Goal: Task Accomplishment & Management: Use online tool/utility

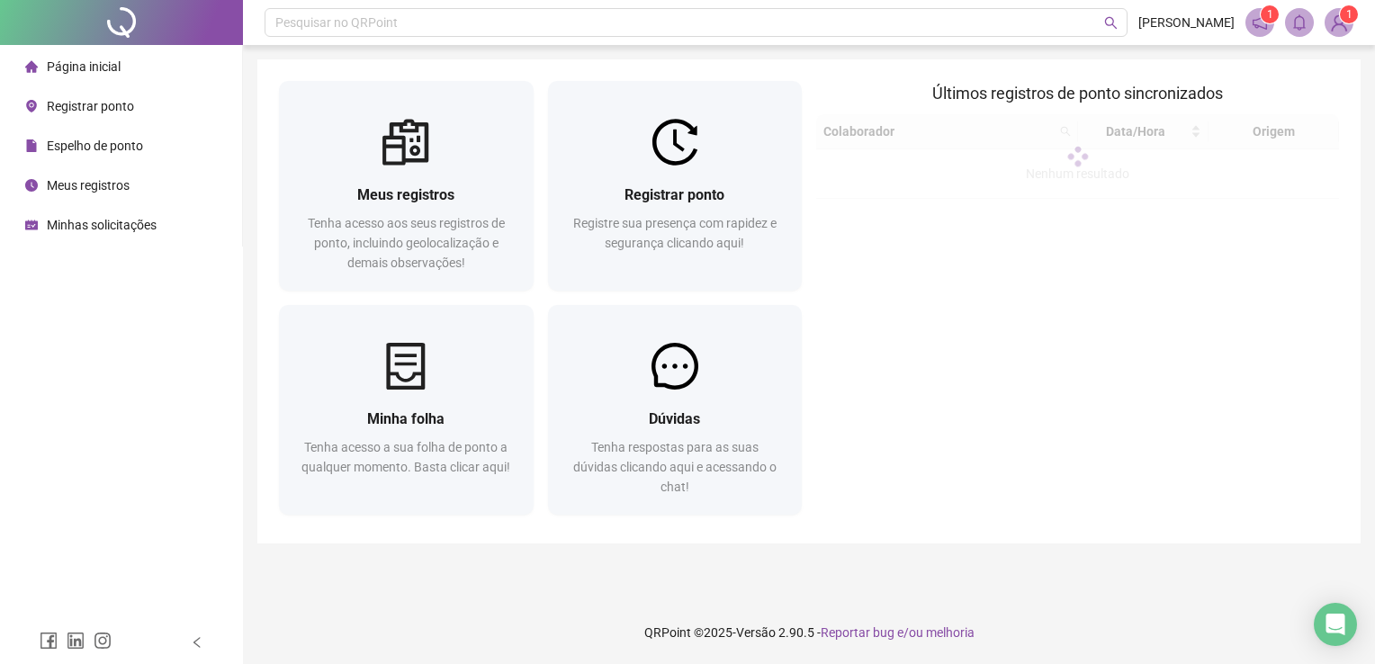
click at [130, 111] on span "Registrar ponto" at bounding box center [90, 106] width 87 height 14
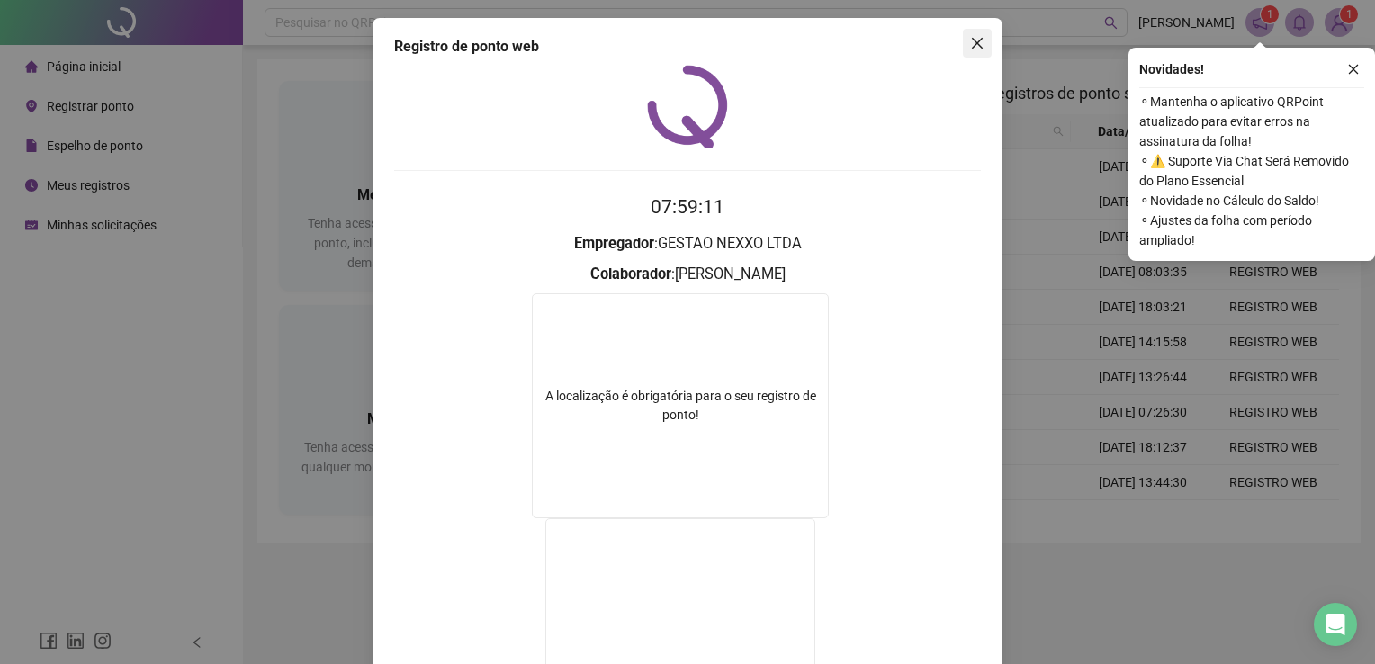
click at [970, 38] on icon "close" at bounding box center [977, 43] width 14 height 14
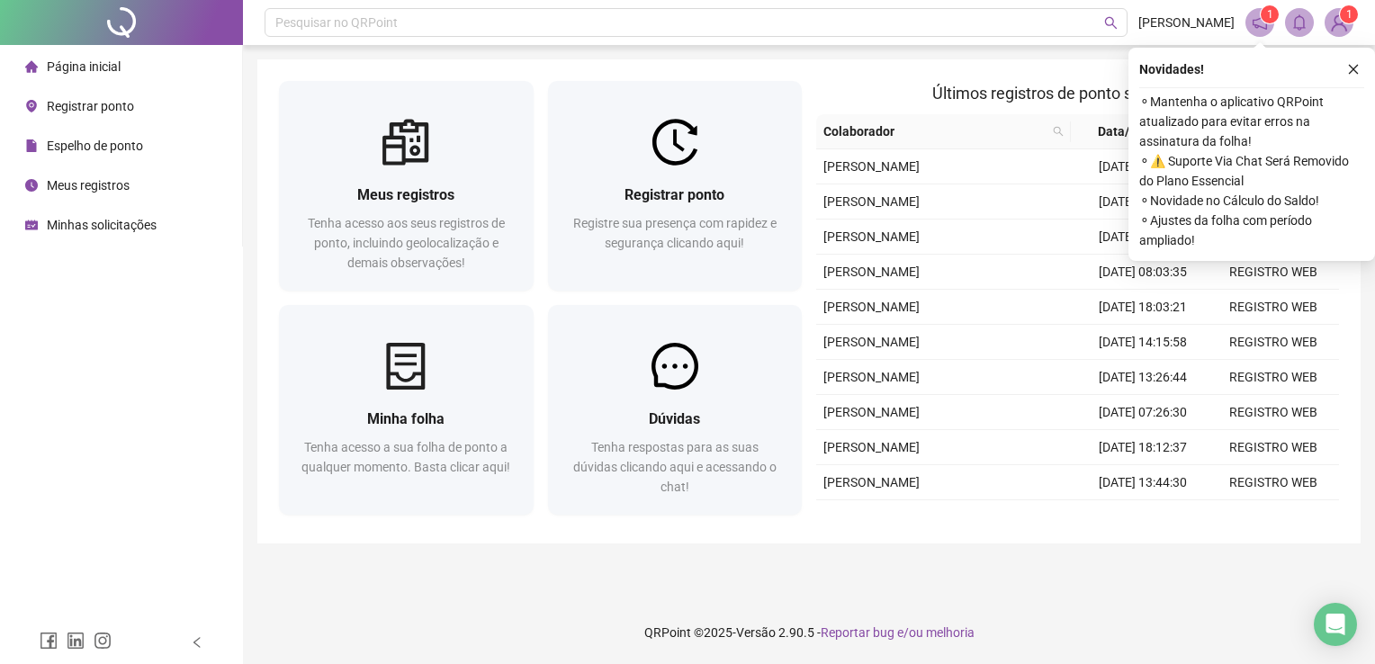
click at [94, 99] on span "Registrar ponto" at bounding box center [90, 106] width 87 height 14
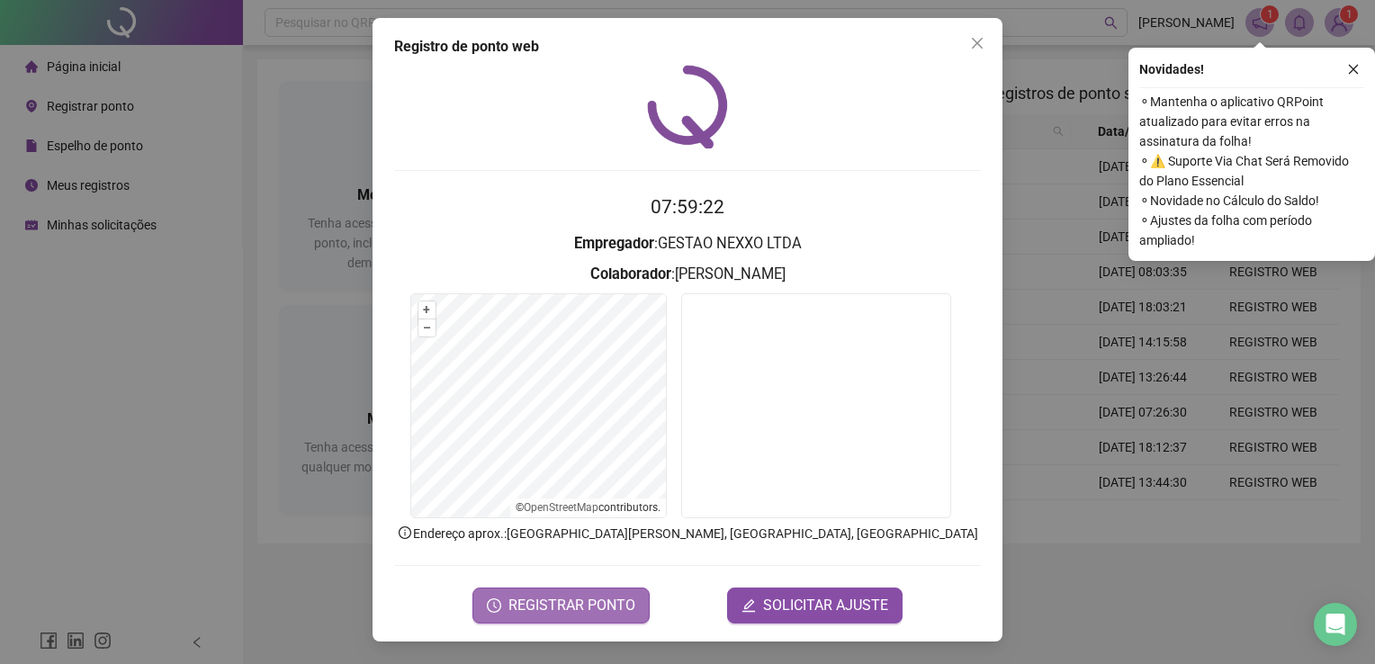
click at [576, 619] on button "REGISTRAR PONTO" at bounding box center [560, 605] width 177 height 36
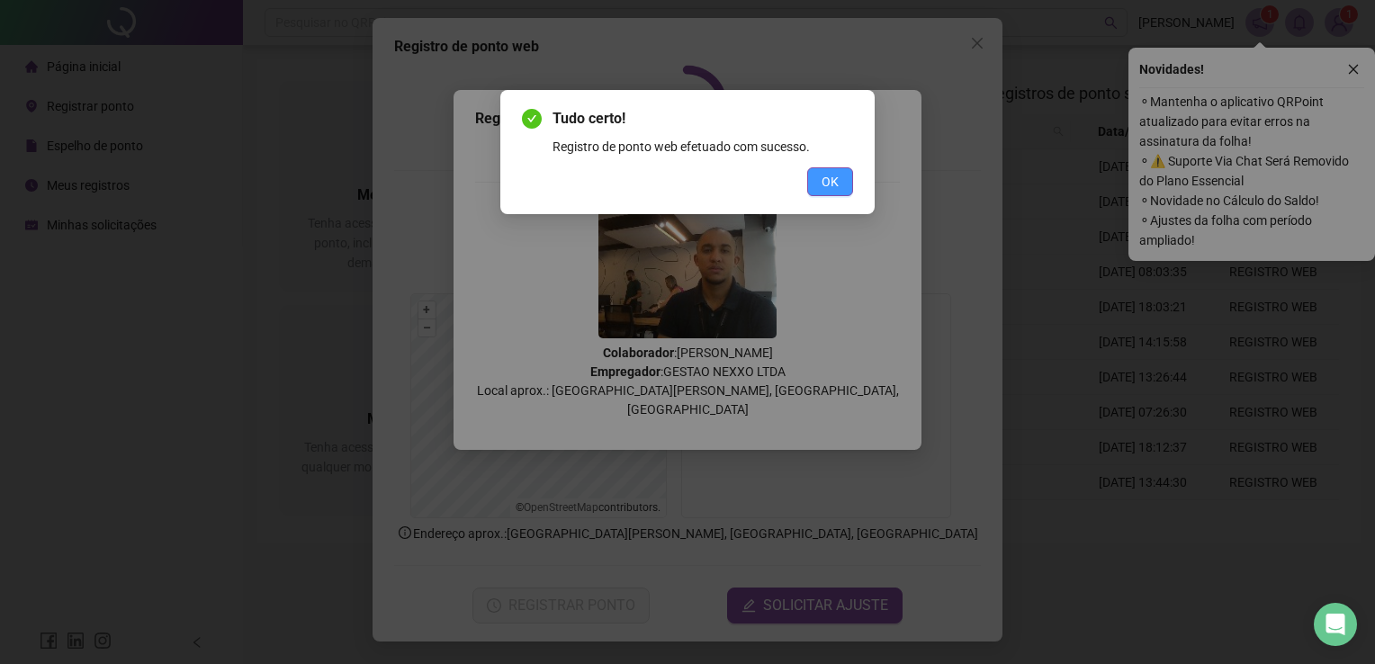
click at [843, 180] on button "OK" at bounding box center [830, 181] width 46 height 29
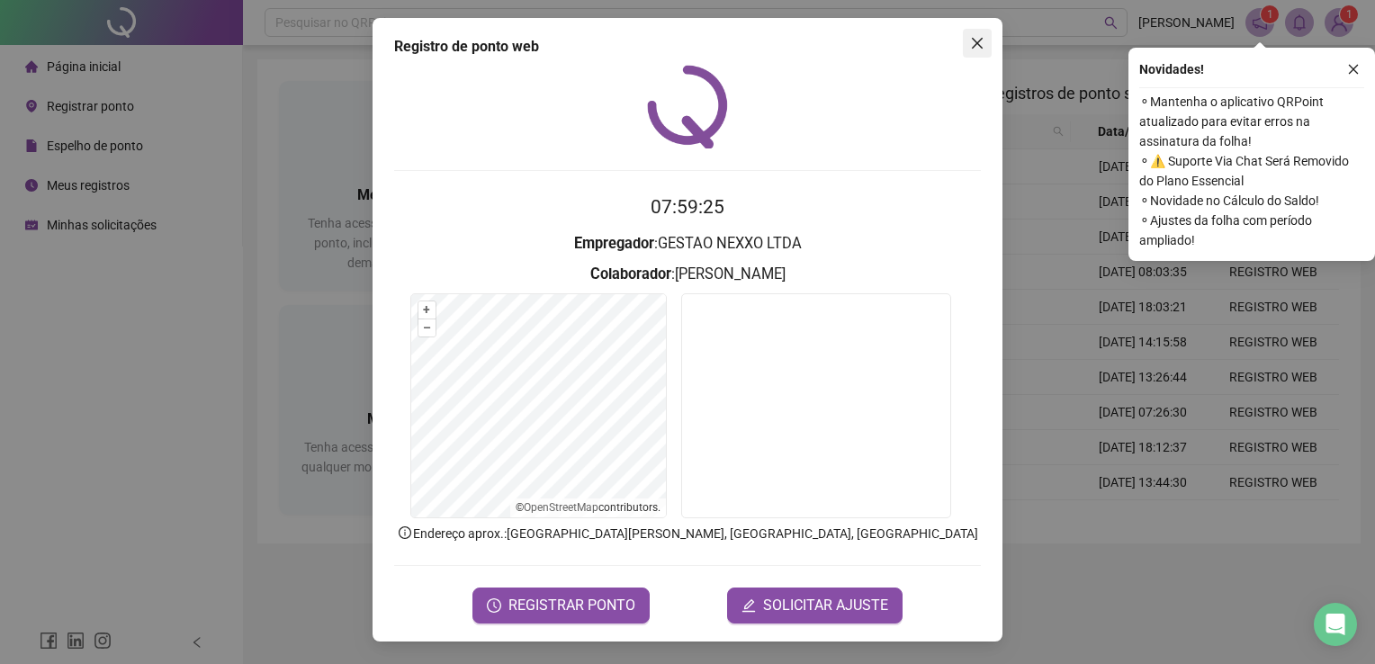
click at [978, 37] on icon "close" at bounding box center [977, 43] width 14 height 14
